Goal: Transaction & Acquisition: Book appointment/travel/reservation

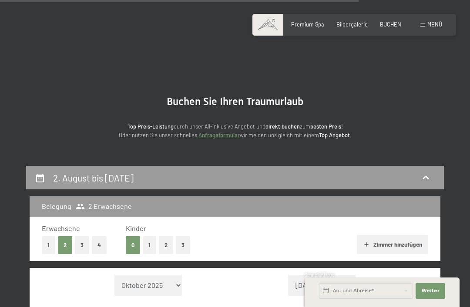
select select "[DATE]"
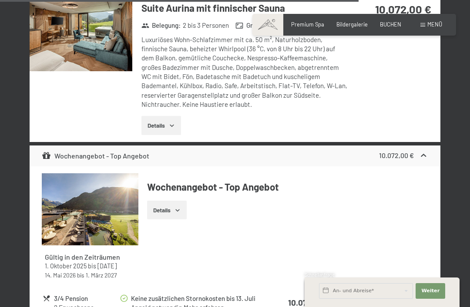
scroll to position [2785, 0]
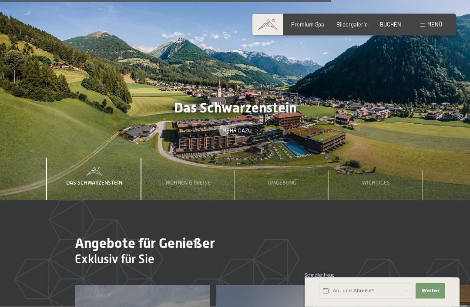
scroll to position [2103, 0]
click at [193, 179] on span "Wohnen & Preise" at bounding box center [187, 182] width 45 height 7
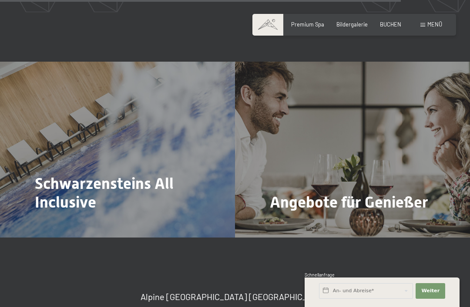
scroll to position [2548, 0]
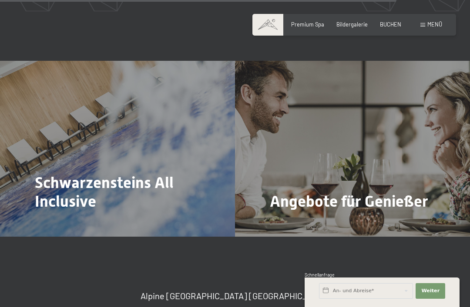
click at [58, 222] on span "Mehr dazu" at bounding box center [52, 226] width 29 height 8
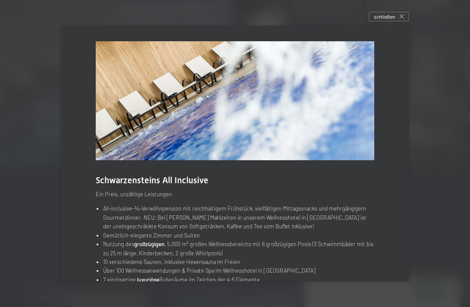
scroll to position [2622, 0]
click at [402, 16] on icon at bounding box center [401, 16] width 4 height 4
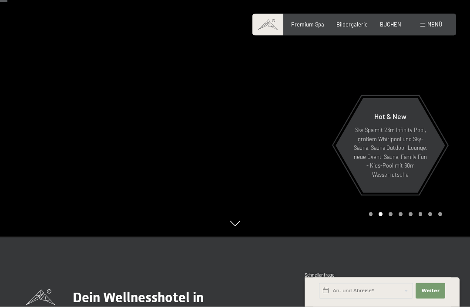
scroll to position [0, 0]
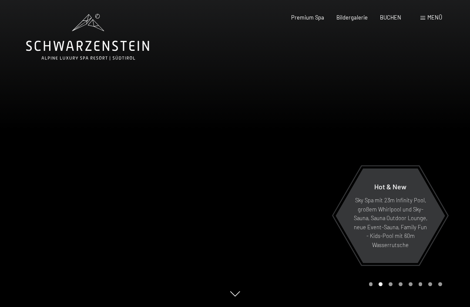
click at [396, 14] on span "BUCHEN" at bounding box center [390, 17] width 21 height 7
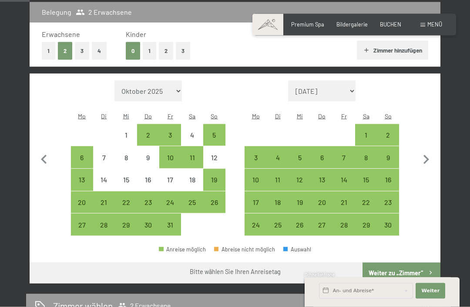
scroll to position [192, 0]
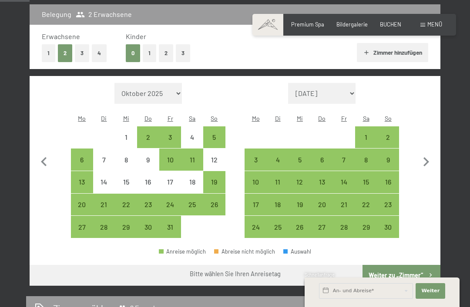
click at [427, 157] on icon "button" at bounding box center [426, 161] width 6 height 9
select select "2025-11-01"
select select "2025-12-01"
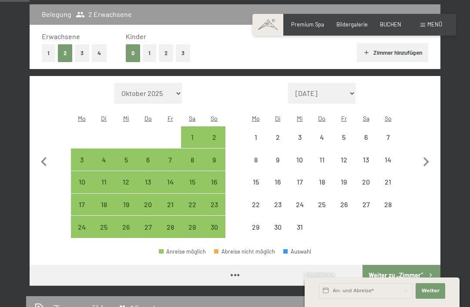
click at [427, 157] on icon "button" at bounding box center [426, 161] width 6 height 9
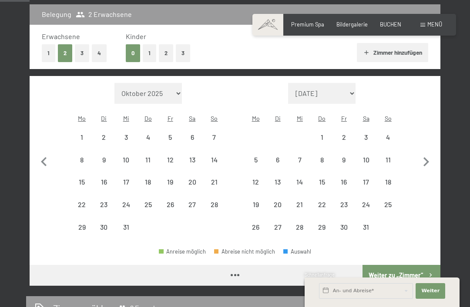
click at [426, 156] on icon "button" at bounding box center [425, 162] width 18 height 18
select select "2026-02-01"
select select "2026-03-01"
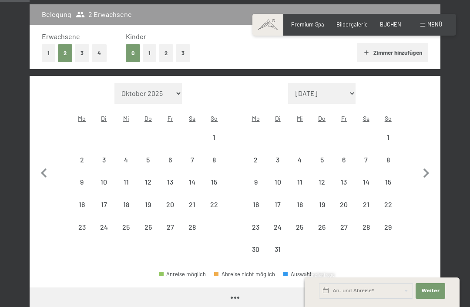
click at [425, 164] on icon "button" at bounding box center [425, 173] width 18 height 18
select select "2026-04-01"
select select "2026-05-01"
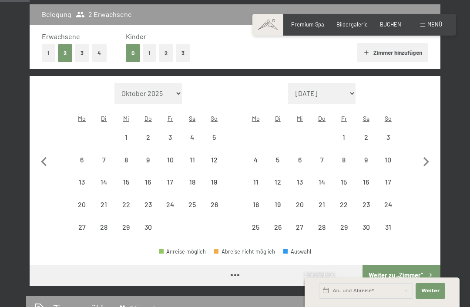
select select "2026-04-01"
select select "2026-05-01"
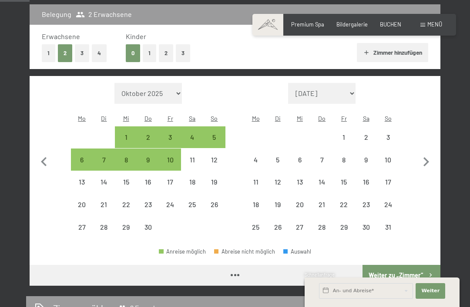
select select "2026-04-01"
select select "2026-05-01"
select select "2026-04-01"
select select "2026-05-01"
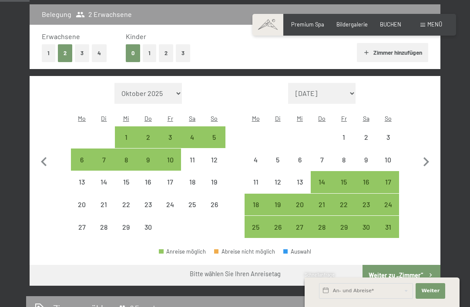
click at [426, 157] on icon "button" at bounding box center [426, 161] width 6 height 9
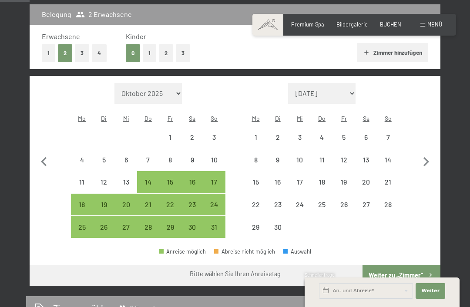
select select "2026-05-01"
select select "2026-06-01"
select select "2026-05-01"
select select "2026-06-01"
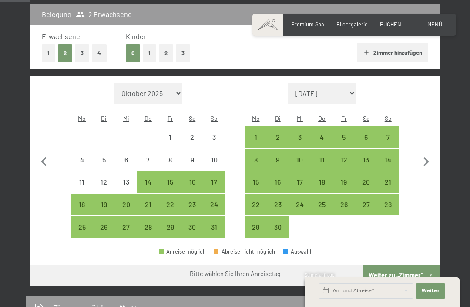
click at [426, 157] on icon "button" at bounding box center [426, 161] width 6 height 9
select select "2026-06-01"
select select "[DATE]"
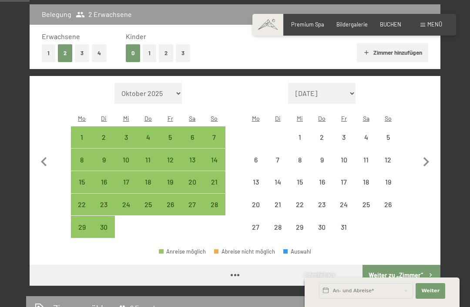
select select "2026-06-01"
select select "[DATE]"
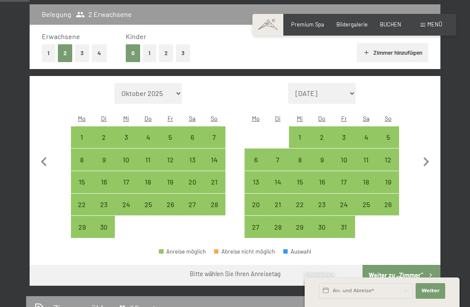
click at [427, 157] on icon "button" at bounding box center [426, 161] width 6 height 9
select select "[DATE]"
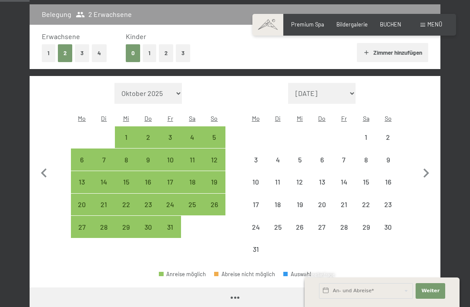
select select "[DATE]"
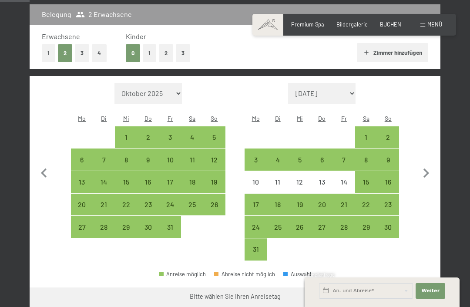
click at [391, 134] on div "2" at bounding box center [387, 144] width 20 height 20
select select "[DATE]"
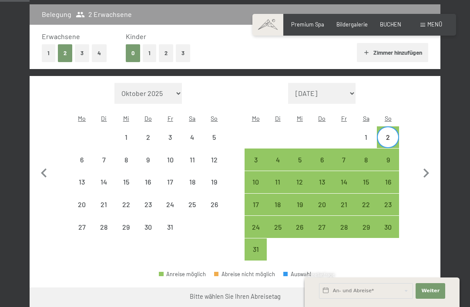
click at [346, 179] on div "14" at bounding box center [343, 189] width 20 height 20
select select "[DATE]"
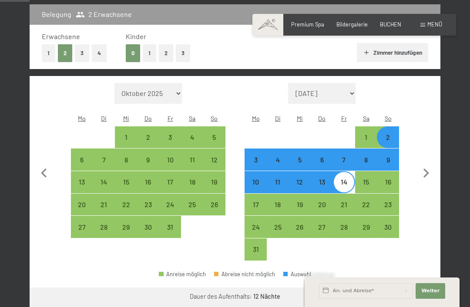
click at [413, 288] on button "Weiter zu „Zimmer“" at bounding box center [401, 298] width 78 height 21
select select "[DATE]"
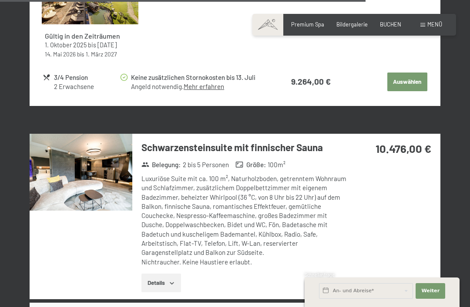
scroll to position [2713, 0]
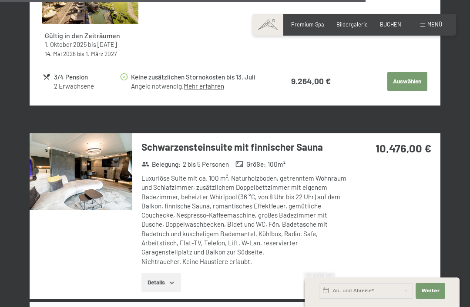
click at [170, 280] on icon "button" at bounding box center [171, 283] width 7 height 7
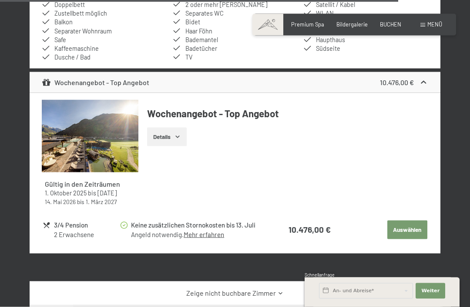
scroll to position [3035, 0]
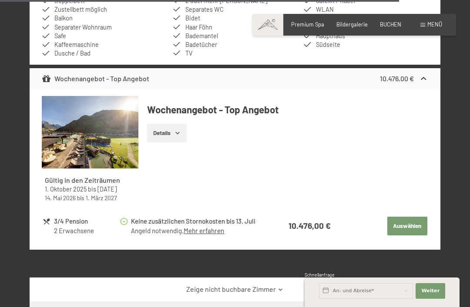
click at [416, 217] on button "Auswählen" at bounding box center [407, 226] width 40 height 19
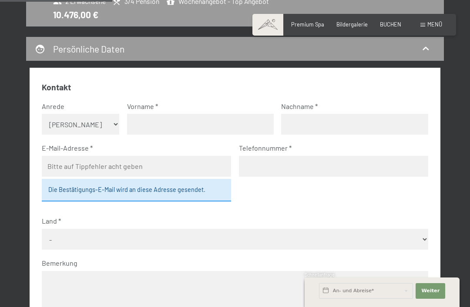
scroll to position [223, 0]
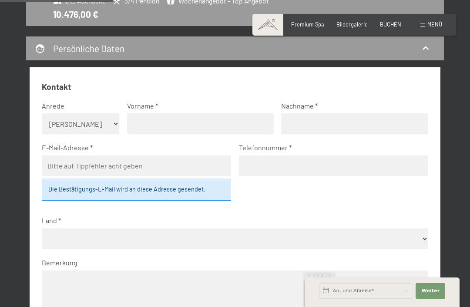
click at [111, 117] on select "Keine Angabe Frau Herr" at bounding box center [80, 123] width 77 height 21
select select "f"
click at [190, 121] on input "text" at bounding box center [200, 123] width 147 height 21
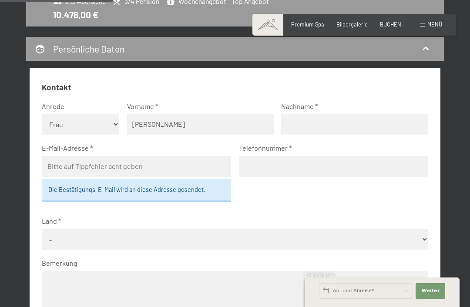
type input "Andrea"
click at [323, 122] on input "text" at bounding box center [354, 124] width 147 height 21
type input "Jäger"
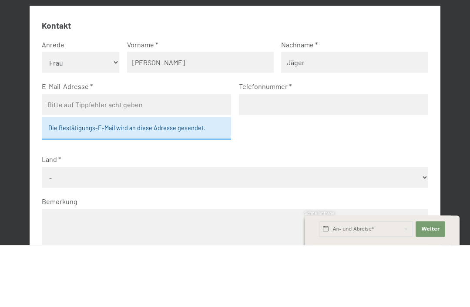
click at [187, 156] on input "email" at bounding box center [136, 166] width 189 height 21
type input "jaegerj@t-online.de"
click at [323, 156] on input "tel" at bounding box center [333, 166] width 189 height 21
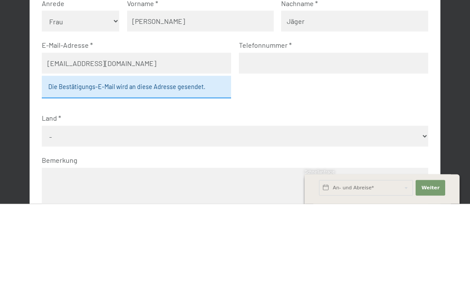
click at [333, 229] on select "- Deutschland Österreich Schweiz Italien Niederlande Belgien Vereinigtes Königr…" at bounding box center [235, 239] width 386 height 21
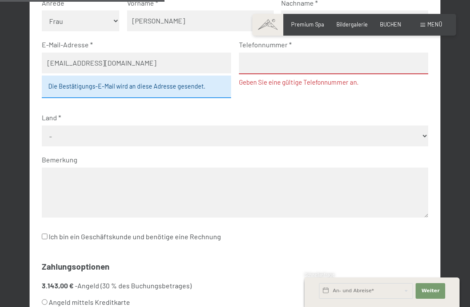
select select "DEU"
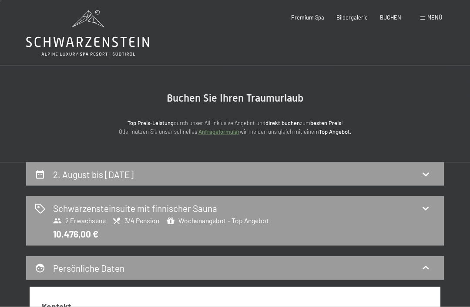
scroll to position [0, 0]
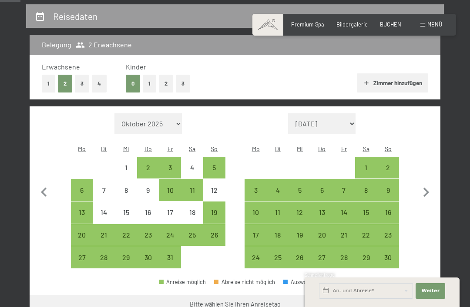
scroll to position [163, 0]
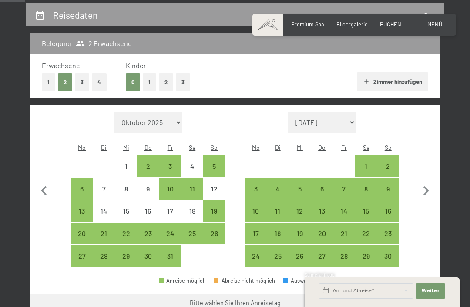
click at [426, 186] on icon "button" at bounding box center [425, 191] width 18 height 18
select select "2025-12-01"
select select "2026-01-01"
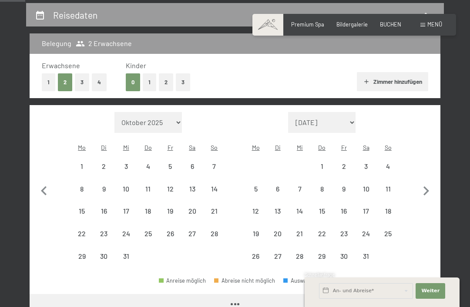
click at [426, 187] on icon "button" at bounding box center [426, 191] width 6 height 9
select select "2026-02-01"
select select "2026-03-01"
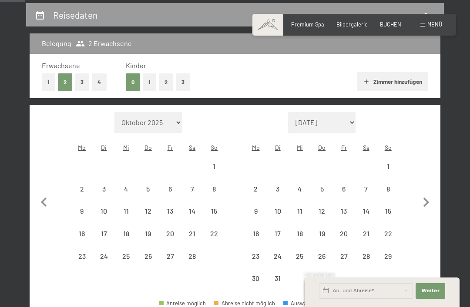
click at [429, 187] on button "button" at bounding box center [425, 201] width 18 height 178
select select "2026-03-01"
select select "2026-04-01"
select select "2026-03-01"
select select "2026-04-01"
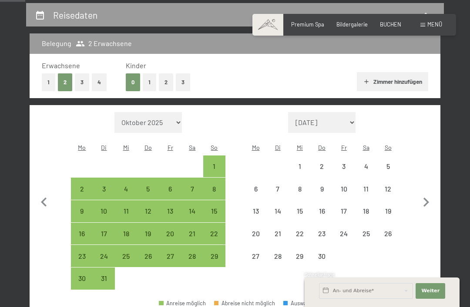
click at [426, 193] on icon "button" at bounding box center [425, 202] width 18 height 18
select select "2026-04-01"
select select "2026-05-01"
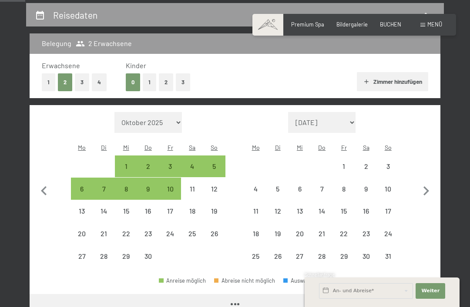
click at [426, 188] on icon "button" at bounding box center [425, 191] width 18 height 18
select select "2026-05-01"
select select "2026-06-01"
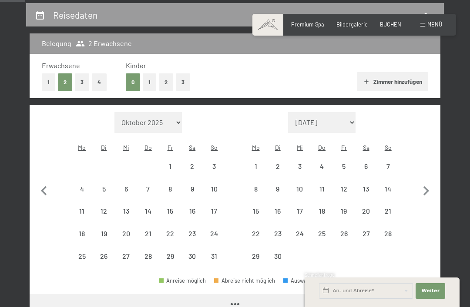
click at [426, 187] on icon "button" at bounding box center [426, 191] width 6 height 9
select select "2026-06-01"
select select "[DATE]"
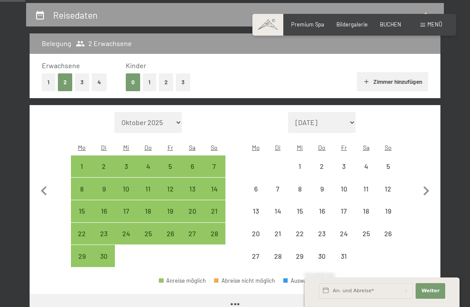
click at [426, 187] on icon "button" at bounding box center [426, 191] width 6 height 9
select select "[DATE]"
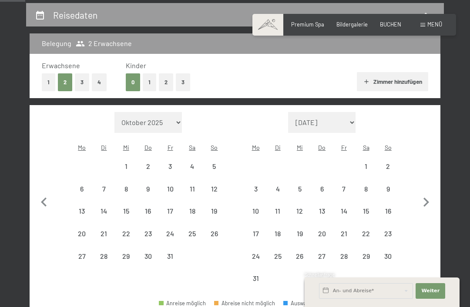
select select "[DATE]"
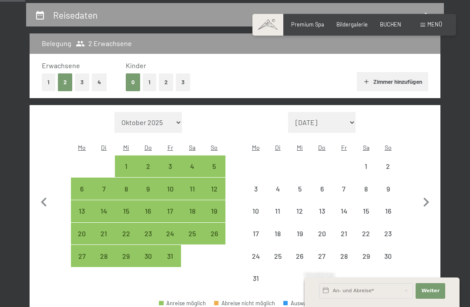
click at [424, 187] on button "button" at bounding box center [425, 201] width 18 height 178
select select "[DATE]"
select select "2026-09-01"
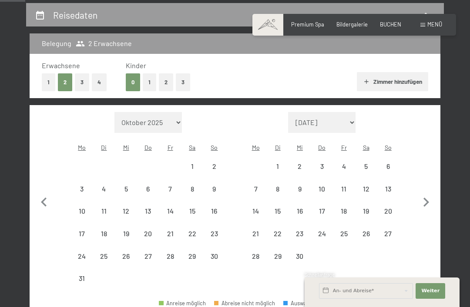
select select "[DATE]"
select select "2026-09-01"
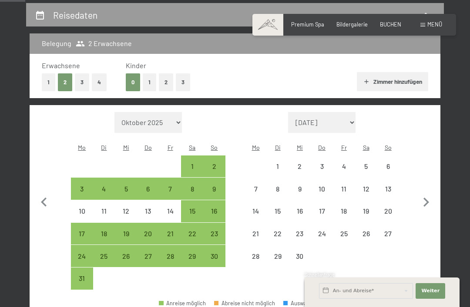
select select "[DATE]"
select select "2026-09-01"
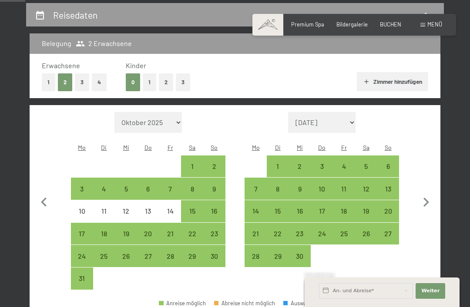
click at [217, 163] on div "2" at bounding box center [214, 173] width 20 height 20
select select "[DATE]"
select select "2026-09-01"
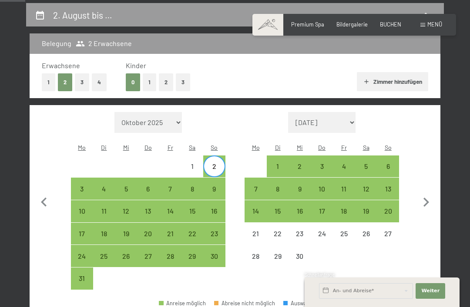
click at [170, 208] on div "14" at bounding box center [170, 218] width 20 height 20
select select "[DATE]"
select select "2026-09-01"
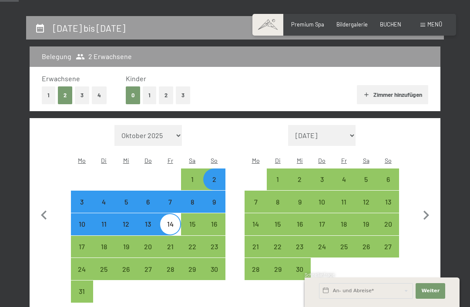
scroll to position [149, 0]
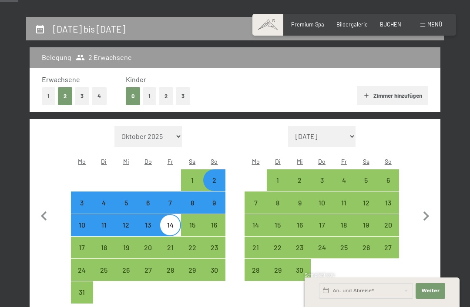
click at [101, 99] on button "4" at bounding box center [99, 96] width 15 height 18
select select "[DATE]"
select select "2026-09-01"
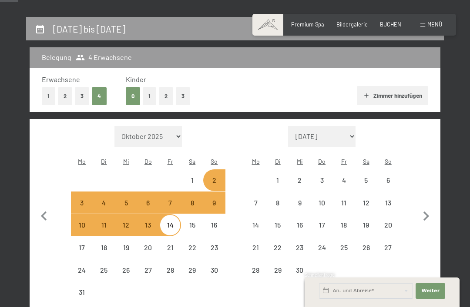
select select "[DATE]"
select select "2026-09-01"
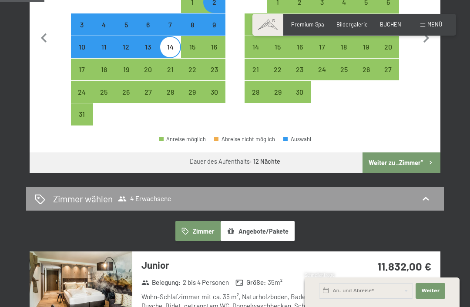
scroll to position [299, 0]
